Goal: Download file/media

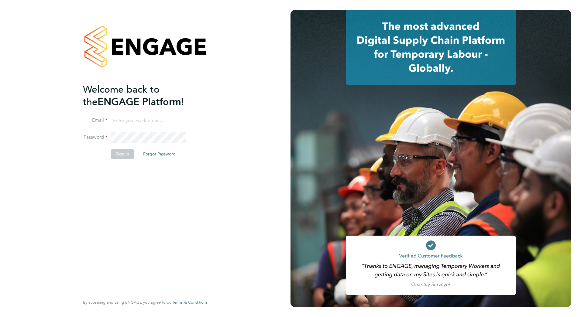
type input "[PERSON_NAME][EMAIL_ADDRESS][PERSON_NAME][PERSON_NAME][DOMAIN_NAME]"
click at [125, 155] on button "Sign In" at bounding box center [122, 154] width 23 height 10
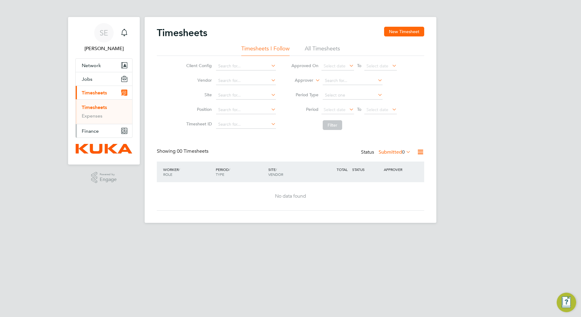
click at [99, 130] on button "Finance" at bounding box center [104, 130] width 57 height 13
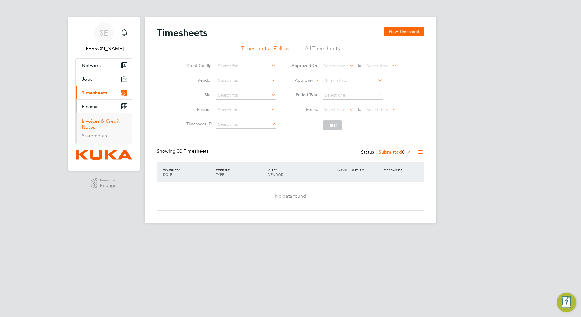
click at [113, 120] on link "Invoices & Credit Notes" at bounding box center [101, 124] width 38 height 12
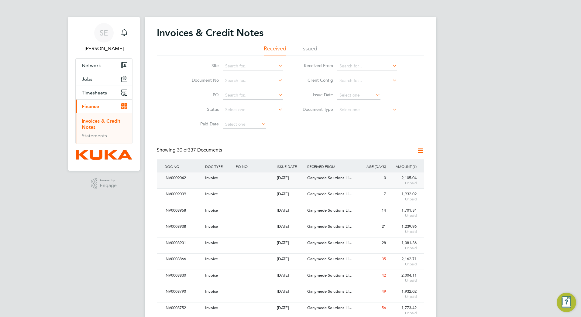
click at [174, 176] on div "INV0009042" at bounding box center [183, 178] width 41 height 11
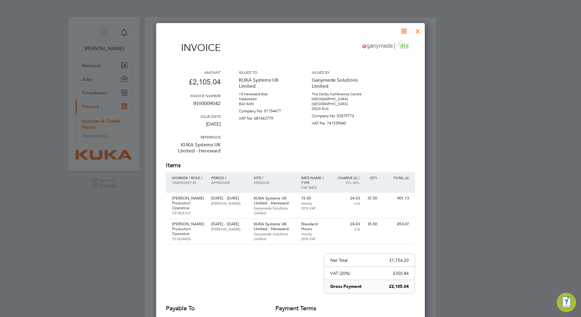
click at [405, 33] on icon at bounding box center [404, 31] width 8 height 8
click at [395, 45] on li "Download Invoice" at bounding box center [386, 45] width 42 height 9
click at [416, 30] on div at bounding box center [417, 29] width 11 height 11
